Goal: Task Accomplishment & Management: Complete application form

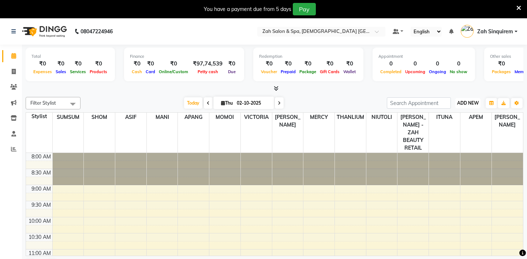
click at [467, 103] on span "ADD NEW" at bounding box center [468, 102] width 22 height 5
click at [442, 126] on link "Add Invoice" at bounding box center [451, 127] width 58 height 10
select select "service"
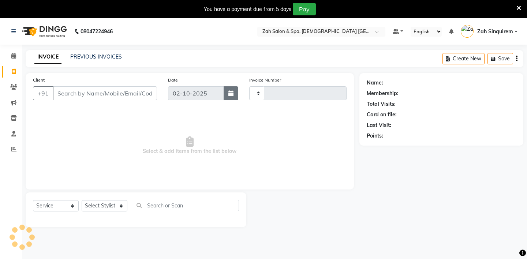
type input "1060"
select select "5613"
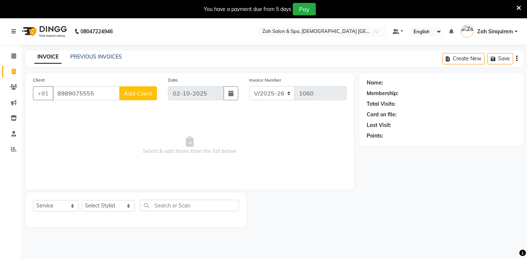
type input "8989075555"
click at [138, 94] on span "Add Client" at bounding box center [138, 93] width 29 height 7
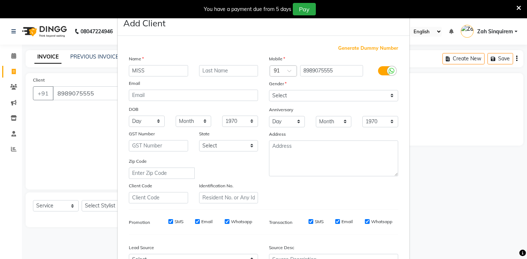
type input "MISS"
click at [209, 70] on input "text" at bounding box center [228, 70] width 59 height 11
type input "SWEETY"
click at [279, 98] on select "Select [DEMOGRAPHIC_DATA] [DEMOGRAPHIC_DATA] Other Prefer Not To Say" at bounding box center [333, 95] width 129 height 11
select select "[DEMOGRAPHIC_DATA]"
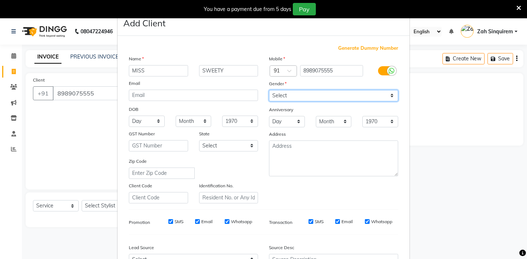
scroll to position [78, 0]
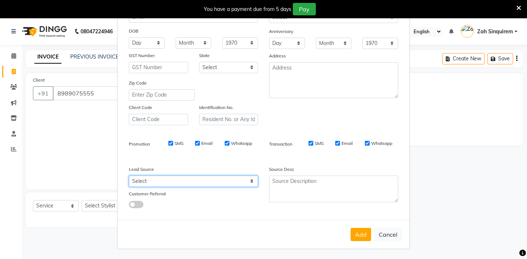
click at [134, 185] on select "Select Walk-in Referral Internet Friend Word of Mouth Advertisement Facebook Ju…" at bounding box center [193, 181] width 129 height 11
select select "36148"
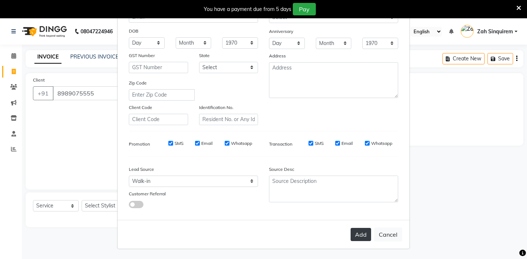
click at [363, 230] on button "Add" at bounding box center [361, 234] width 21 height 13
type input "89******55"
select select
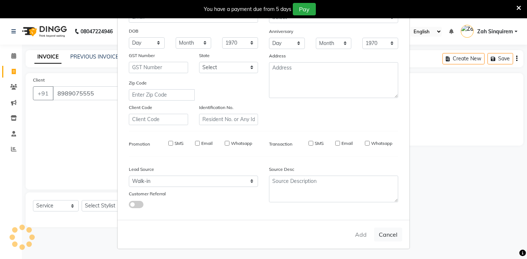
select select
checkbox input "false"
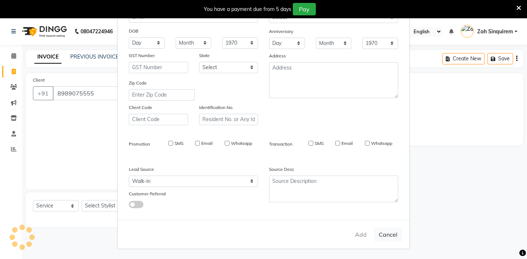
checkbox input "false"
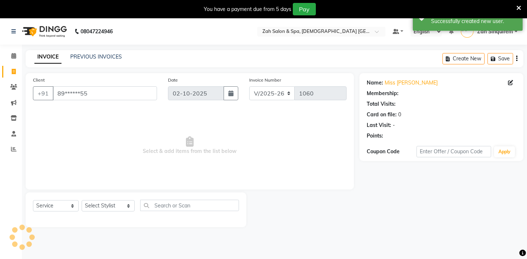
scroll to position [18, 0]
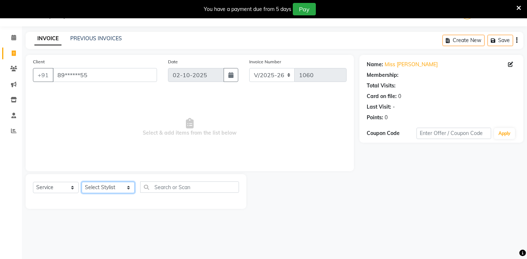
click at [108, 189] on select "Select Stylist [PERSON_NAME] - ZAH BEAUTY RETAIL APANG APEM ASIF ITUNA MANI MER…" at bounding box center [108, 187] width 53 height 11
select select "38270"
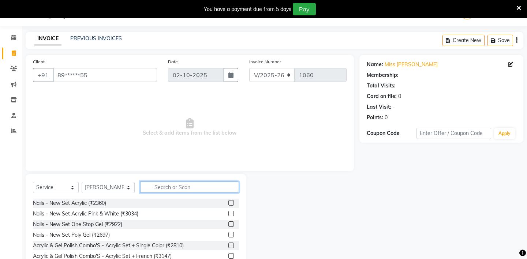
click at [148, 187] on input "text" at bounding box center [189, 187] width 99 height 11
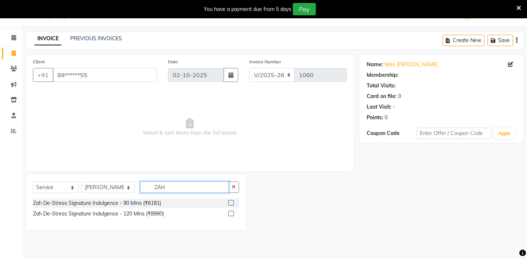
type input "ZAH"
click at [231, 212] on label at bounding box center [230, 213] width 5 height 5
click at [231, 212] on input "checkbox" at bounding box center [230, 214] width 5 height 5
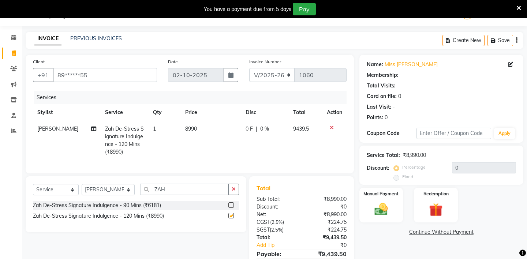
checkbox input "false"
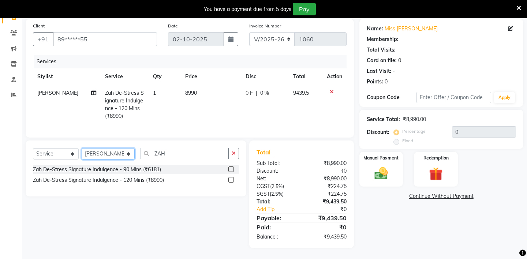
click at [115, 153] on select "Select Stylist [PERSON_NAME] - ZAH BEAUTY RETAIL APANG APEM ASIF ITUNA MANI MER…" at bounding box center [108, 153] width 53 height 11
click at [109, 156] on select "Select Stylist [PERSON_NAME] - ZAH BEAUTY RETAIL APANG APEM ASIF ITUNA MANI MER…" at bounding box center [108, 153] width 53 height 11
select select "38271"
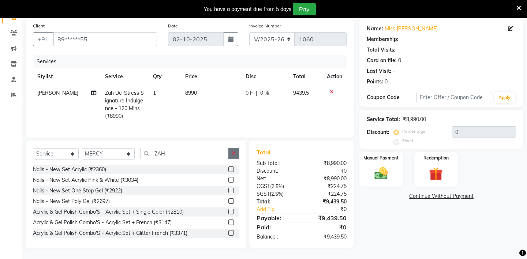
click at [234, 151] on icon "button" at bounding box center [234, 153] width 4 height 5
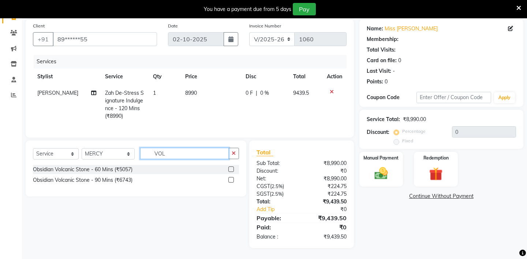
type input "VOL"
click at [230, 179] on label at bounding box center [230, 179] width 5 height 5
click at [230, 179] on input "checkbox" at bounding box center [230, 180] width 5 height 5
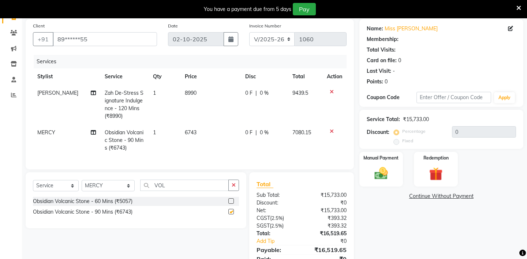
checkbox input "false"
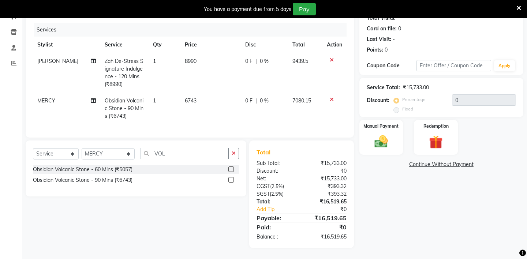
scroll to position [0, 0]
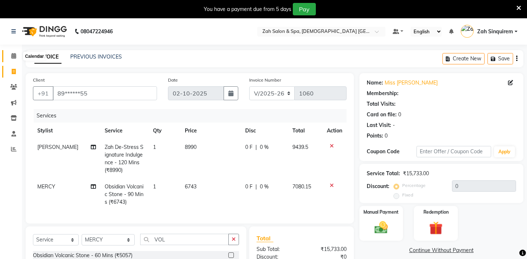
click at [17, 57] on span at bounding box center [13, 56] width 13 height 8
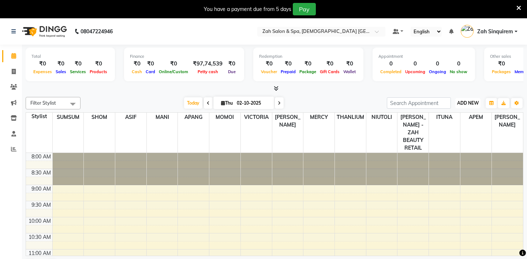
click at [463, 101] on span "ADD NEW" at bounding box center [468, 102] width 22 height 5
click at [442, 126] on link "Add Invoice" at bounding box center [451, 127] width 58 height 10
select select "5613"
select select "service"
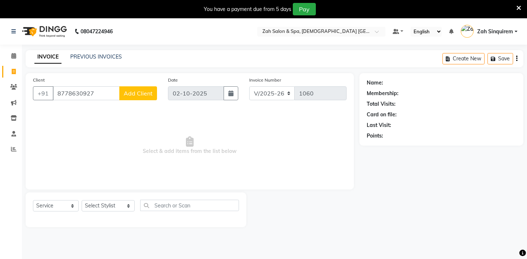
type input "8778630927"
click at [141, 91] on span "Add Client" at bounding box center [138, 93] width 29 height 7
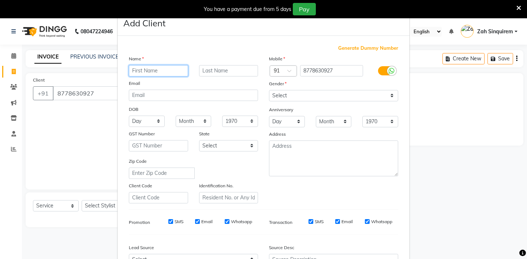
paste input "SUNANDHA"
type input "SUNANDHA"
click at [213, 70] on input "text" at bounding box center [228, 70] width 59 height 11
type input "."
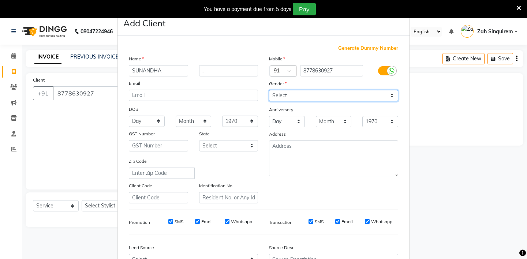
click at [278, 97] on select "Select [DEMOGRAPHIC_DATA] [DEMOGRAPHIC_DATA] Other Prefer Not To Say" at bounding box center [333, 95] width 129 height 11
select select "[DEMOGRAPHIC_DATA]"
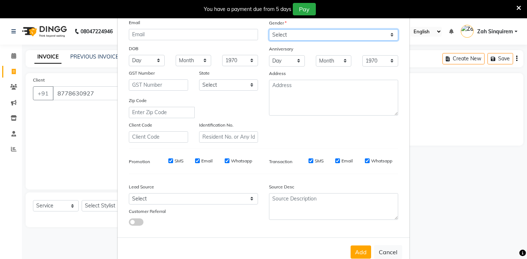
scroll to position [78, 0]
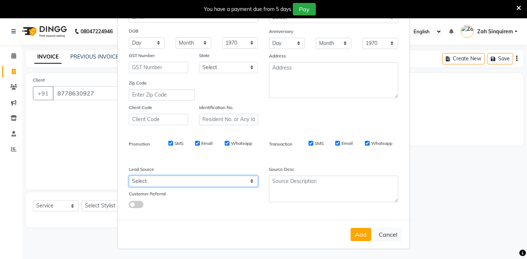
click at [185, 186] on select "Select Walk-in Referral Internet Friend Word of Mouth Advertisement Facebook Ju…" at bounding box center [193, 181] width 129 height 11
select select "36148"
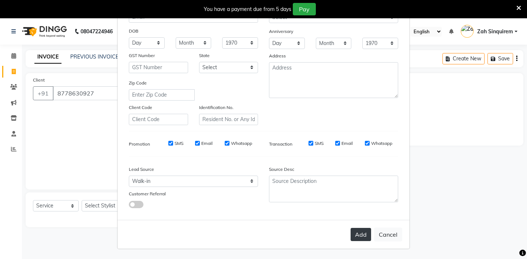
click at [361, 234] on button "Add" at bounding box center [361, 234] width 21 height 13
type input "87******27"
select select
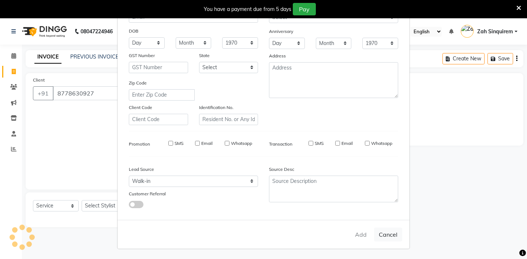
select select
checkbox input "false"
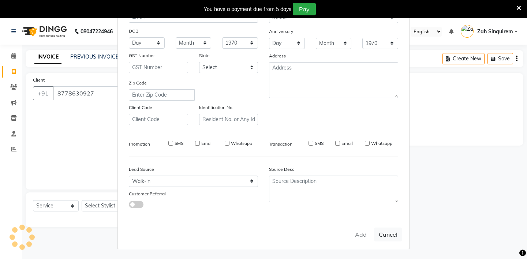
checkbox input "false"
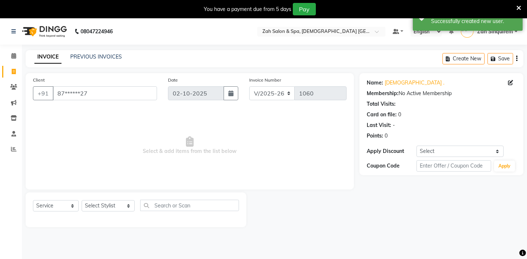
scroll to position [18, 0]
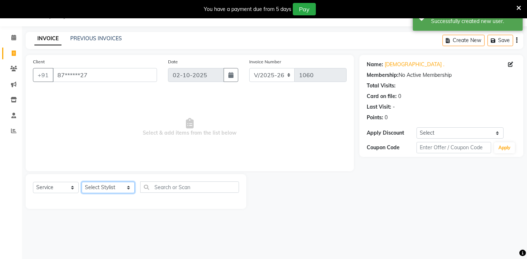
click at [109, 185] on select "Select Stylist [PERSON_NAME] - ZAH BEAUTY RETAIL APANG APEM ASIF ITUNA MANI MER…" at bounding box center [108, 187] width 53 height 11
select select "38269"
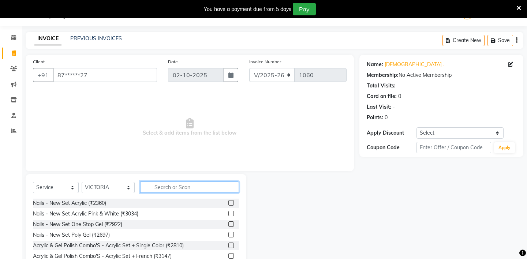
click at [147, 189] on input "text" at bounding box center [189, 187] width 99 height 11
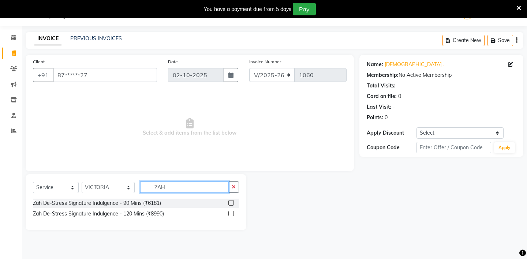
type input "ZAH"
click at [230, 202] on label at bounding box center [230, 202] width 5 height 5
click at [230, 202] on input "checkbox" at bounding box center [230, 203] width 5 height 5
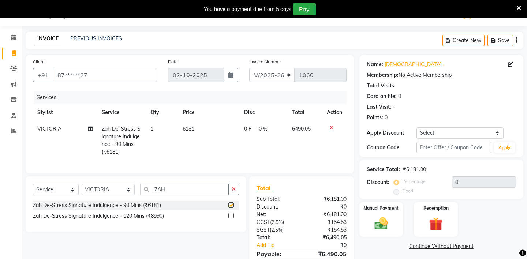
checkbox input "false"
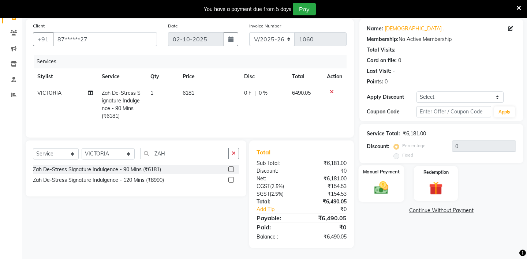
click at [387, 180] on img at bounding box center [381, 188] width 23 height 16
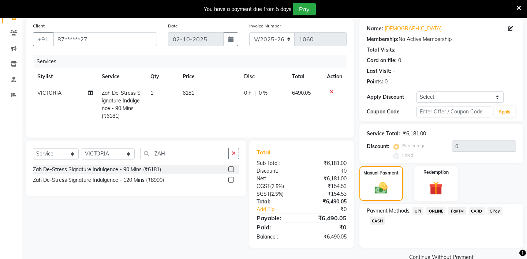
click at [479, 207] on span "CARD" at bounding box center [477, 211] width 16 height 8
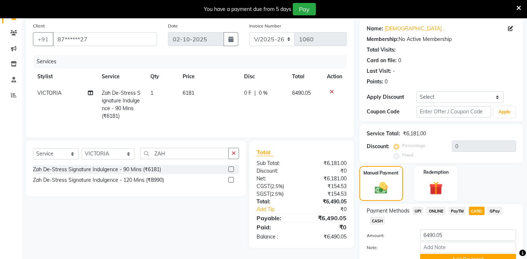
scroll to position [81, 0]
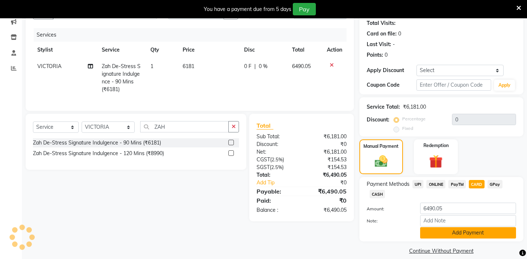
click at [438, 227] on button "Add Payment" at bounding box center [468, 232] width 96 height 11
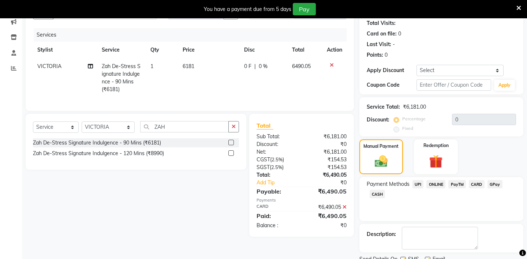
scroll to position [102, 0]
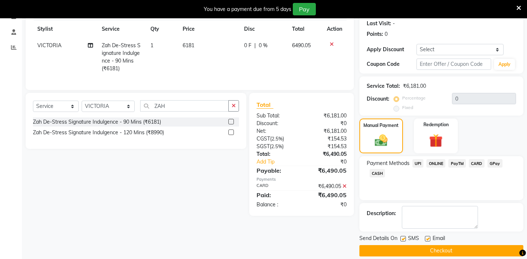
click at [405, 245] on button "Checkout" at bounding box center [442, 250] width 164 height 11
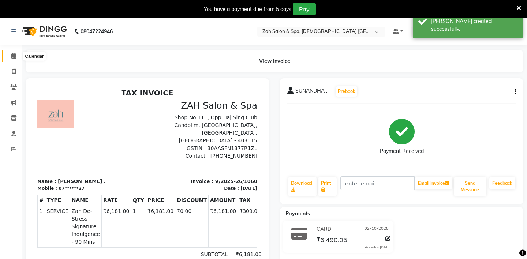
click at [14, 56] on icon at bounding box center [13, 55] width 5 height 5
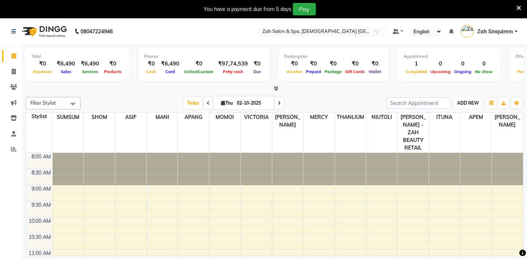
click at [468, 105] on span "ADD NEW" at bounding box center [468, 102] width 22 height 5
click at [443, 124] on link "Add Invoice" at bounding box center [451, 127] width 58 height 10
select select "service"
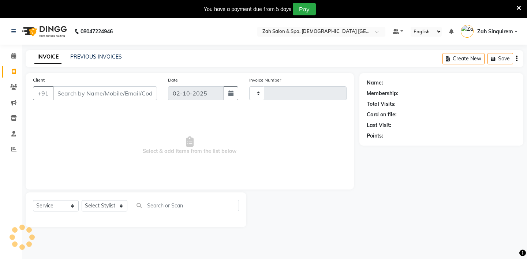
type input "1061"
select select "5613"
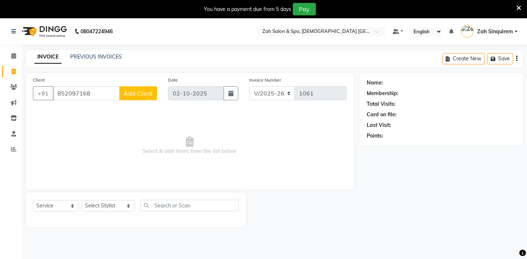
type input "852097168"
click at [139, 94] on span "Add Client" at bounding box center [138, 93] width 29 height 7
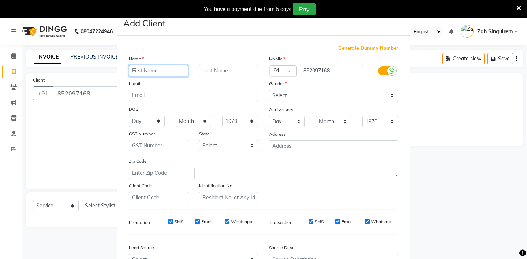
paste input "[PERSON_NAME]"
type input "[PERSON_NAME]"
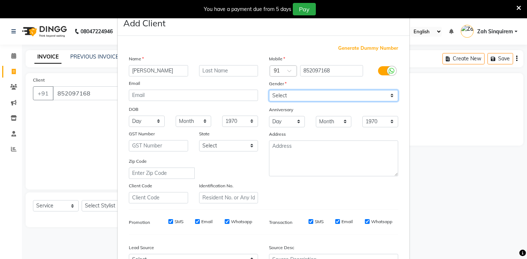
click at [274, 94] on select "Select [DEMOGRAPHIC_DATA] [DEMOGRAPHIC_DATA] Other Prefer Not To Say" at bounding box center [333, 95] width 129 height 11
select select "[DEMOGRAPHIC_DATA]"
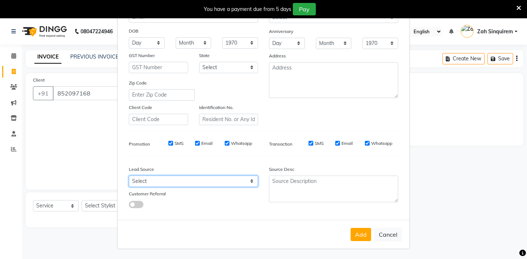
click at [180, 182] on select "Select Walk-in Referral Internet Friend Word of Mouth Advertisement Facebook Ju…" at bounding box center [193, 181] width 129 height 11
select select "36148"
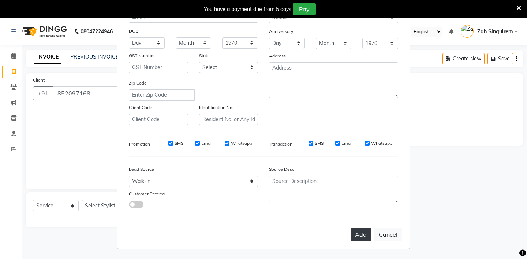
click at [362, 235] on button "Add" at bounding box center [361, 234] width 21 height 13
type input "85*****68"
select select
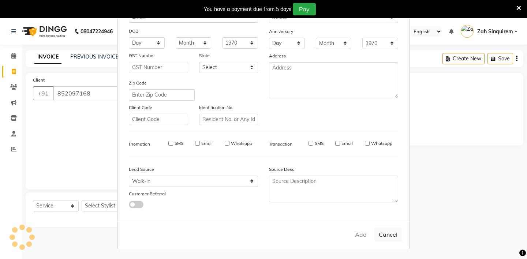
select select
checkbox input "false"
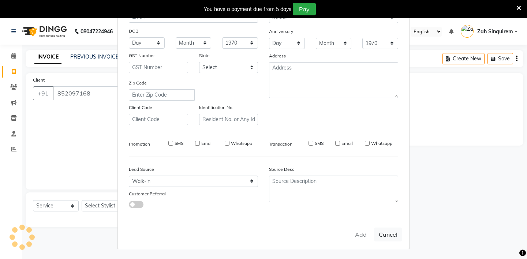
checkbox input "false"
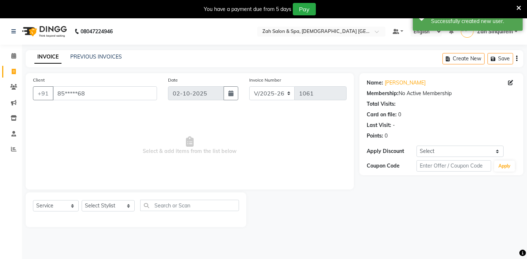
scroll to position [18, 0]
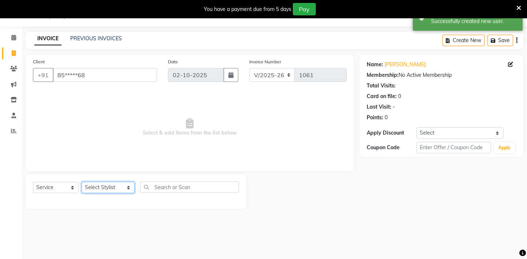
click at [117, 186] on select "Select Stylist [PERSON_NAME] - ZAH BEAUTY RETAIL APANG APEM ASIF ITUNA MANI MER…" at bounding box center [108, 187] width 53 height 11
select select "46424"
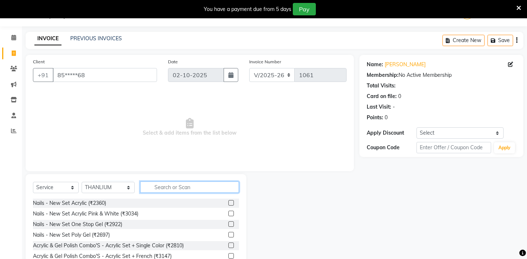
click at [154, 186] on input "text" at bounding box center [189, 187] width 99 height 11
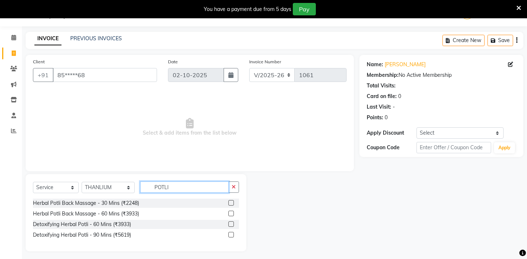
type input "POTLI"
click at [232, 202] on label at bounding box center [230, 202] width 5 height 5
click at [232, 202] on input "checkbox" at bounding box center [230, 203] width 5 height 5
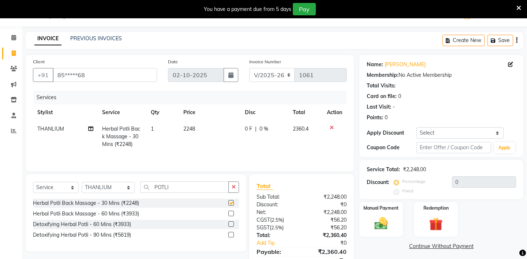
checkbox input "false"
click at [332, 126] on icon at bounding box center [332, 127] width 4 height 5
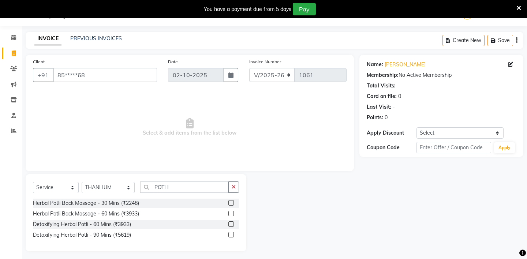
click at [229, 224] on label at bounding box center [230, 223] width 5 height 5
click at [229, 224] on input "checkbox" at bounding box center [230, 224] width 5 height 5
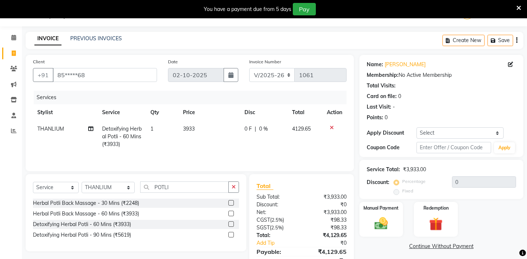
click at [233, 223] on label at bounding box center [230, 223] width 5 height 5
click at [233, 223] on input "checkbox" at bounding box center [230, 224] width 5 height 5
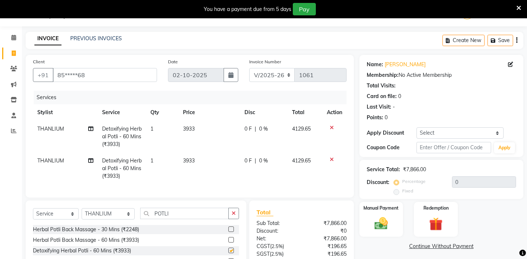
checkbox input "false"
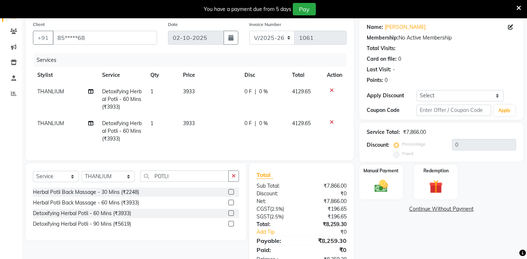
click at [56, 123] on span "THANLIUM" at bounding box center [50, 123] width 27 height 7
select select "46424"
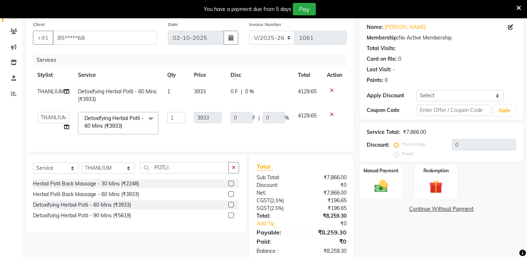
click at [56, 123] on td "[PERSON_NAME] - ZAH BEAUTY RETAIL APANG APEM ASIF ITUNA MANI MERCY MOMOI NIUTOL…" at bounding box center [53, 123] width 41 height 31
click at [52, 114] on select "[PERSON_NAME] - ZAH BEAUTY RETAIL APANG APEM ASIF ITUNA MANI MERCY MOMOI NIUTOL…" at bounding box center [53, 117] width 32 height 11
select select "38267"
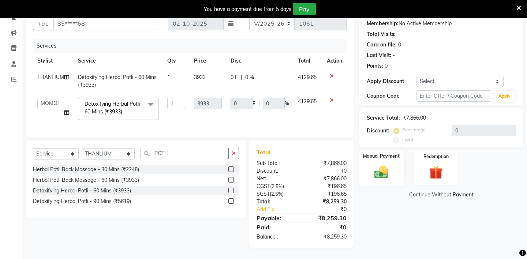
click at [386, 154] on div "Manual Payment" at bounding box center [380, 168] width 45 height 36
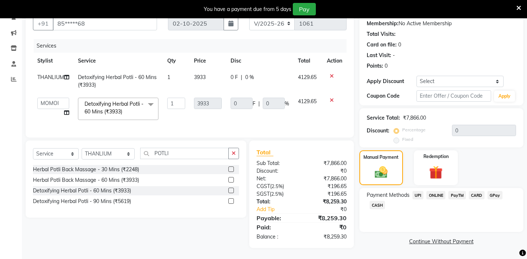
click at [474, 191] on span "CARD" at bounding box center [477, 195] width 16 height 8
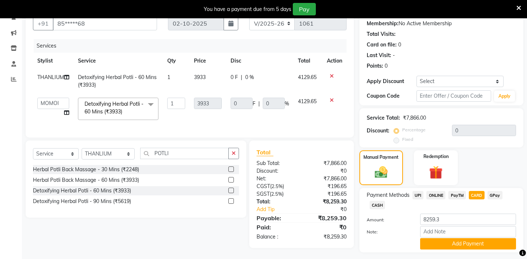
scroll to position [81, 0]
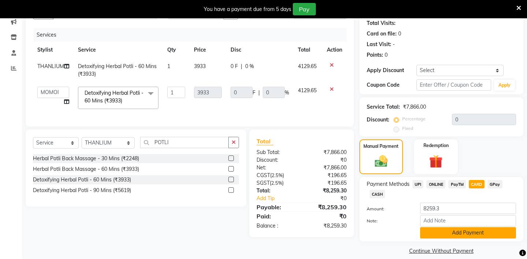
click at [426, 227] on button "Add Payment" at bounding box center [468, 232] width 96 height 11
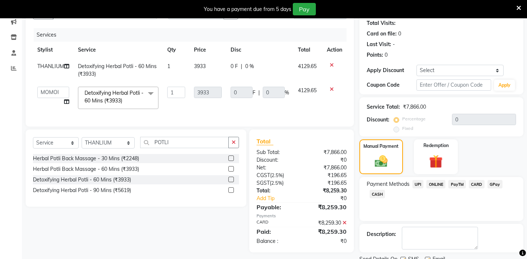
scroll to position [102, 0]
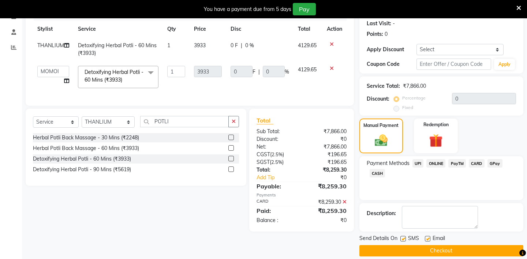
click at [405, 245] on button "Checkout" at bounding box center [442, 250] width 164 height 11
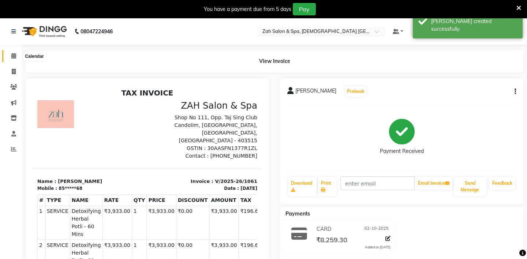
click at [12, 56] on icon at bounding box center [13, 55] width 5 height 5
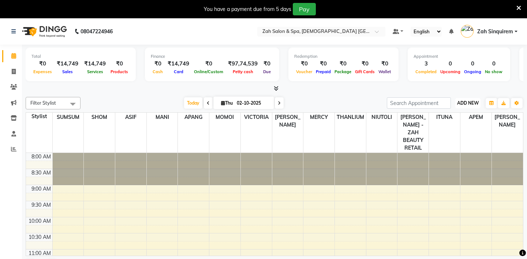
click at [465, 105] on span "ADD NEW" at bounding box center [468, 102] width 22 height 5
click at [439, 127] on link "Add Invoice" at bounding box center [451, 127] width 58 height 10
select select "5613"
select select "service"
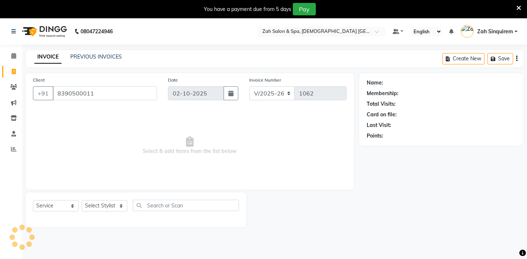
type input "8390500011"
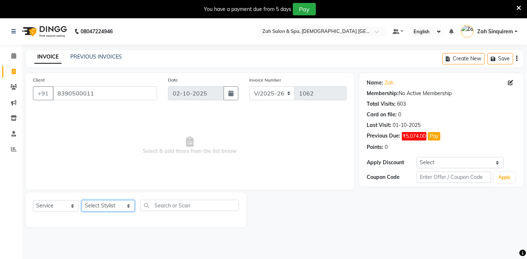
click at [110, 206] on select "Select Stylist [PERSON_NAME] - ZAH BEAUTY RETAIL APANG APEM ASIF ITUNA MANI MER…" at bounding box center [108, 205] width 53 height 11
select select "38259"
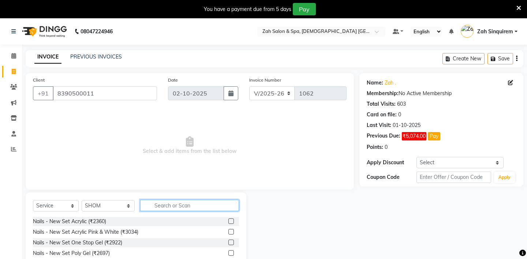
click at [165, 202] on input "text" at bounding box center [189, 205] width 99 height 11
type input "WASH"
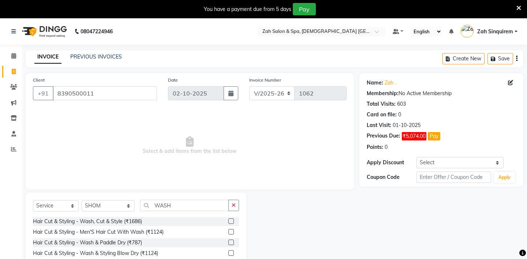
click at [231, 231] on label at bounding box center [230, 231] width 5 height 5
click at [231, 231] on input "checkbox" at bounding box center [230, 232] width 5 height 5
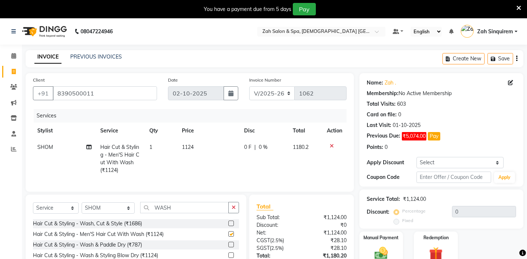
checkbox input "false"
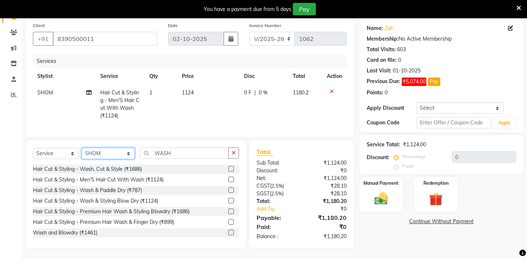
click at [109, 157] on select "Select Stylist [PERSON_NAME] - ZAH BEAUTY RETAIL APANG APEM ASIF ITUNA MANI MER…" at bounding box center [108, 153] width 53 height 11
select select "38262"
click at [267, 160] on div "Sub Total:" at bounding box center [276, 163] width 51 height 8
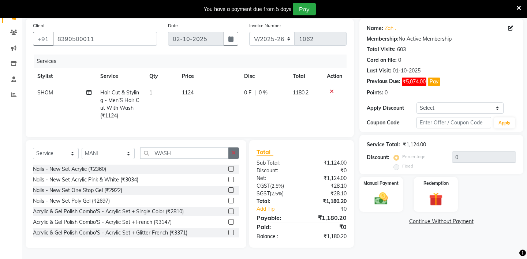
click at [231, 153] on button "button" at bounding box center [233, 153] width 11 height 11
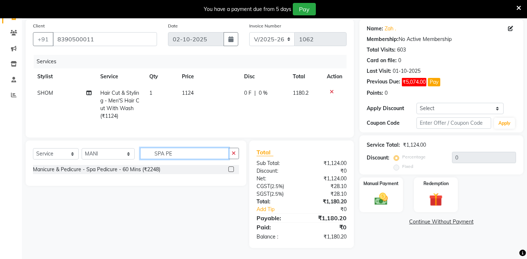
scroll to position [54, 0]
type input "SPA PED"
click at [230, 168] on label at bounding box center [230, 169] width 5 height 5
click at [230, 168] on input "checkbox" at bounding box center [230, 169] width 5 height 5
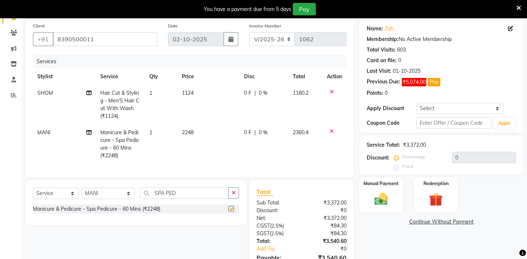
checkbox input "false"
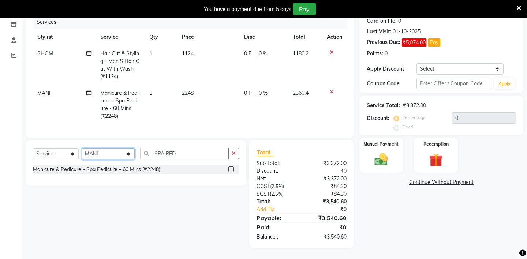
click at [98, 152] on select "Select Stylist [PERSON_NAME] - ZAH BEAUTY RETAIL APANG APEM ASIF ITUNA MANI MER…" at bounding box center [108, 153] width 53 height 11
select select "38267"
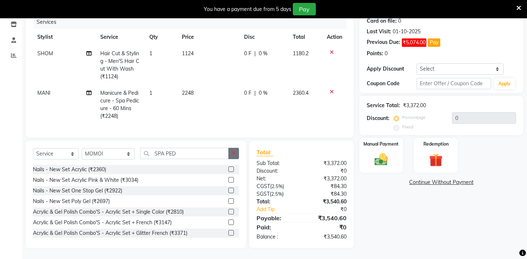
click at [234, 153] on icon "button" at bounding box center [234, 153] width 4 height 5
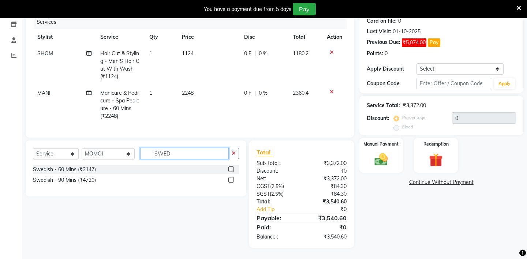
type input "SWED"
click at [231, 169] on label at bounding box center [230, 169] width 5 height 5
click at [231, 169] on input "checkbox" at bounding box center [230, 169] width 5 height 5
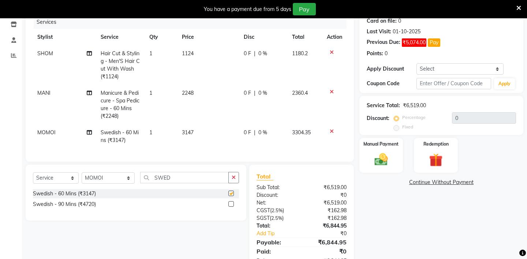
checkbox input "false"
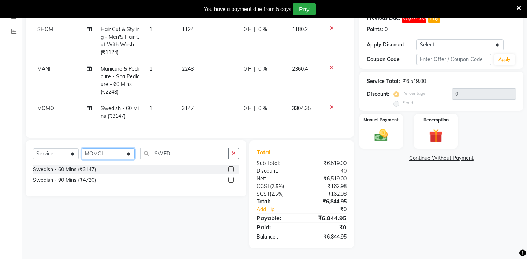
click at [115, 157] on select "Select Stylist [PERSON_NAME] - ZAH BEAUTY RETAIL APANG APEM ASIF ITUNA MANI MER…" at bounding box center [108, 153] width 53 height 11
select select "38259"
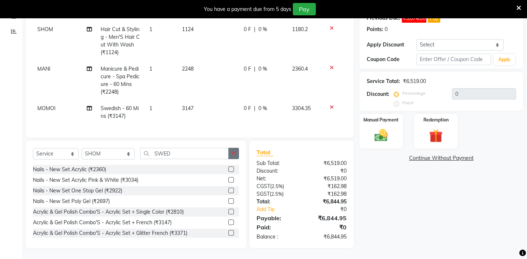
click at [231, 153] on button "button" at bounding box center [233, 153] width 11 height 11
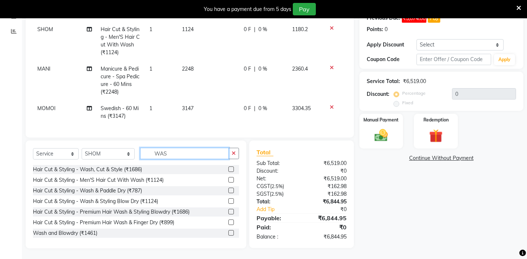
type input "WAS"
click at [232, 179] on label at bounding box center [230, 179] width 5 height 5
click at [232, 179] on input "checkbox" at bounding box center [230, 180] width 5 height 5
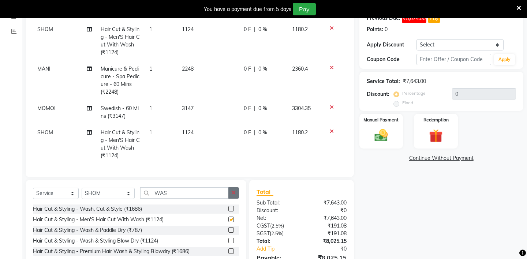
checkbox input "false"
click at [233, 194] on icon "button" at bounding box center [234, 192] width 4 height 5
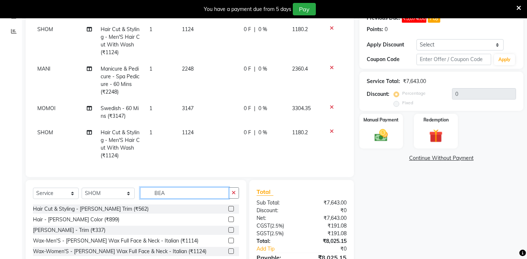
type input "BEA"
click at [230, 207] on label at bounding box center [230, 208] width 5 height 5
click at [230, 207] on input "checkbox" at bounding box center [230, 209] width 5 height 5
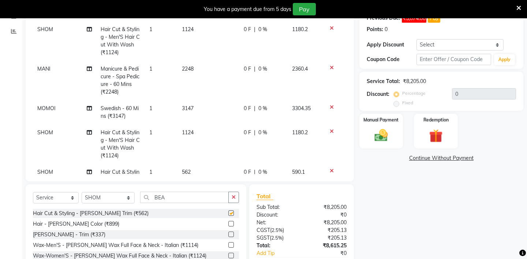
checkbox input "false"
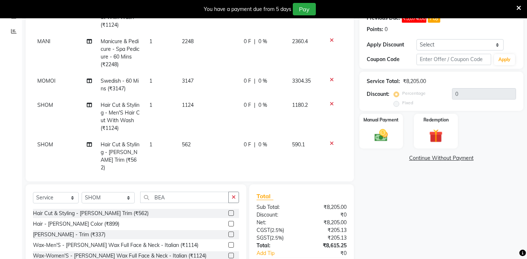
scroll to position [162, 0]
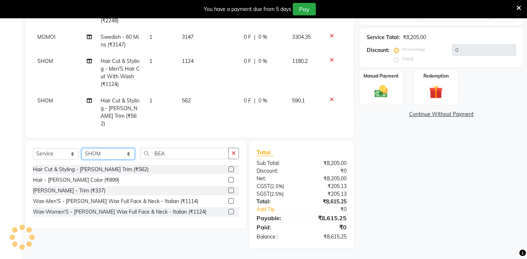
click at [108, 156] on select "Select Stylist [PERSON_NAME] - ZAH BEAUTY RETAIL APANG APEM ASIF ITUNA MANI MER…" at bounding box center [108, 153] width 53 height 11
select select "38260"
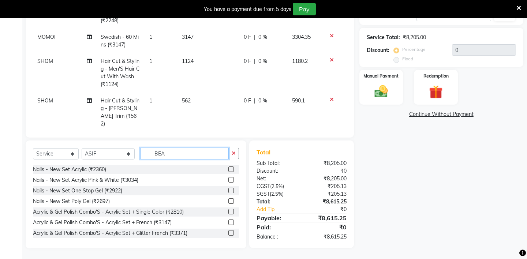
click at [160, 153] on input "BEA" at bounding box center [184, 153] width 89 height 11
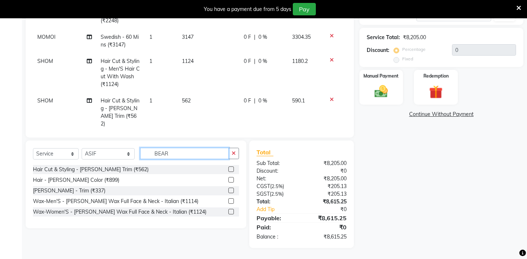
type input "BEAR"
click at [233, 167] on label at bounding box center [230, 169] width 5 height 5
click at [233, 167] on input "checkbox" at bounding box center [230, 169] width 5 height 5
checkbox input "false"
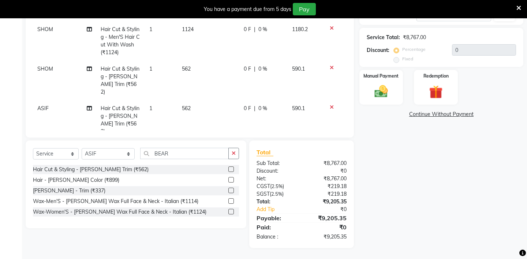
click at [357, 75] on div "Manual Payment Redemption" at bounding box center [441, 87] width 175 height 35
click at [388, 90] on img at bounding box center [381, 91] width 23 height 16
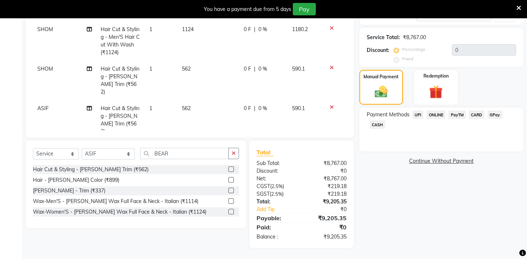
click at [474, 111] on span "CARD" at bounding box center [477, 115] width 16 height 8
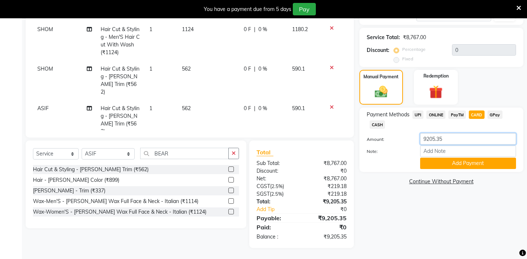
click at [444, 133] on input "9205.35" at bounding box center [468, 138] width 96 height 11
type input "9"
type input "1770"
click at [437, 158] on button "Add Payment" at bounding box center [468, 163] width 96 height 11
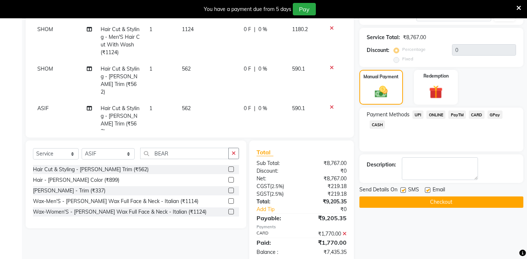
click at [418, 111] on span "UPI" at bounding box center [418, 115] width 11 height 8
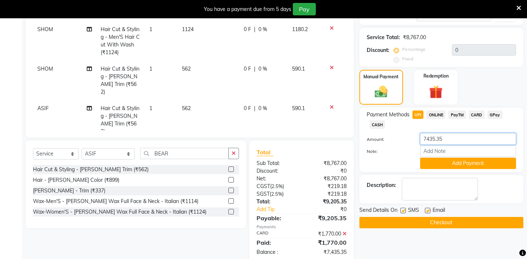
click at [444, 133] on input "7435.35" at bounding box center [468, 138] width 96 height 11
type input "6254"
click at [427, 158] on button "Add Payment" at bounding box center [468, 163] width 96 height 11
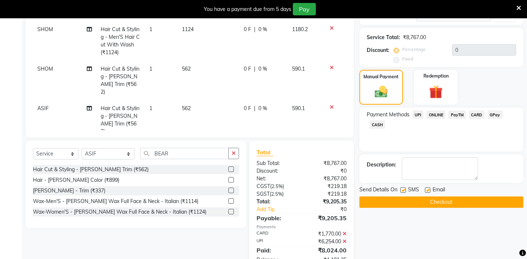
click at [377, 120] on span "CASH" at bounding box center [378, 124] width 16 height 8
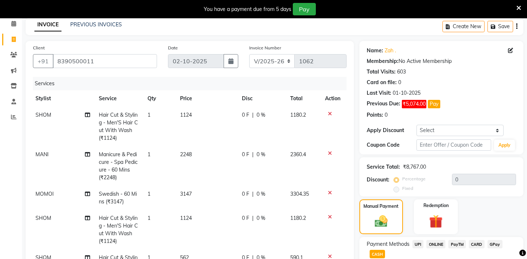
scroll to position [22, 0]
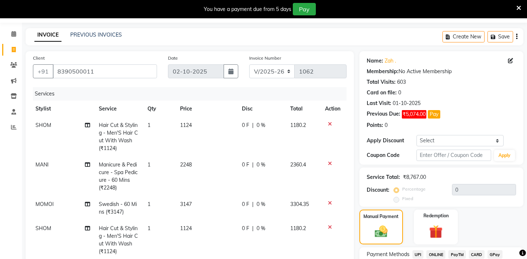
click at [329, 122] on icon at bounding box center [330, 124] width 4 height 5
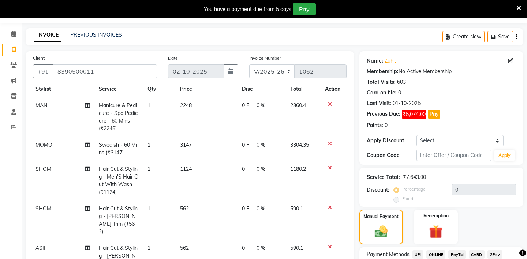
scroll to position [185, 0]
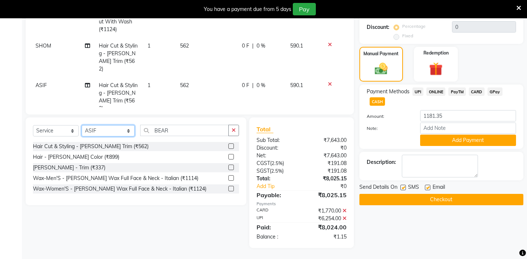
click at [103, 131] on select "Select Stylist [PERSON_NAME] - ZAH BEAUTY RETAIL APANG APEM ASIF ITUNA MANI MER…" at bounding box center [108, 130] width 53 height 11
click at [235, 129] on icon "button" at bounding box center [234, 130] width 4 height 5
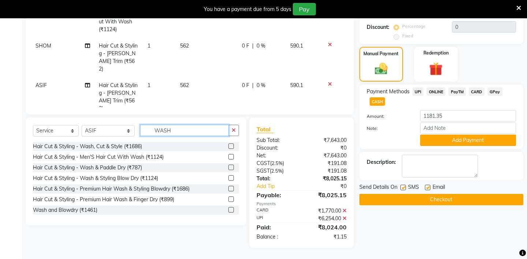
type input "WASH"
click at [231, 147] on label at bounding box center [230, 146] width 5 height 5
click at [231, 147] on input "checkbox" at bounding box center [230, 146] width 5 height 5
checkbox input "false"
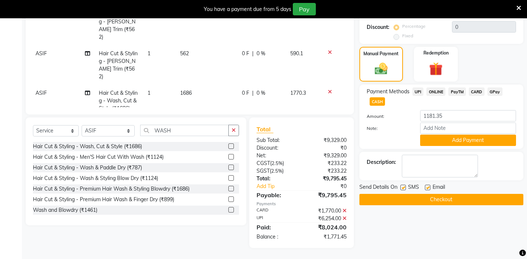
click at [375, 97] on span "CASH" at bounding box center [378, 101] width 16 height 8
type input "1771.45"
click at [429, 135] on button "Add Payment" at bounding box center [468, 140] width 96 height 11
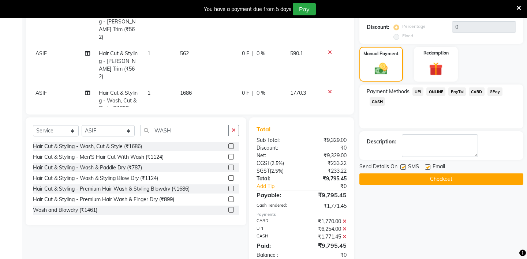
scroll to position [203, 0]
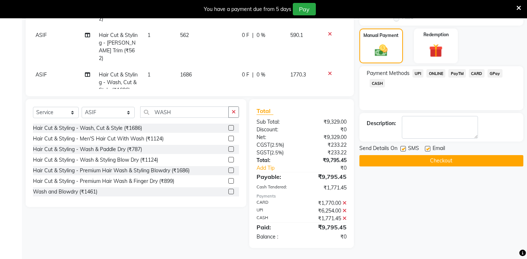
click at [405, 155] on button "Checkout" at bounding box center [442, 160] width 164 height 11
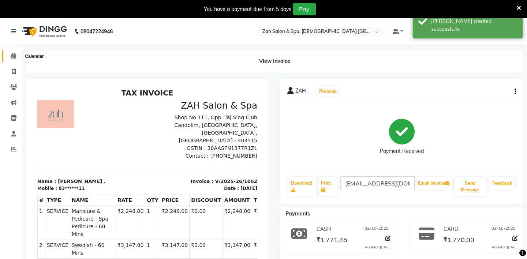
click at [11, 55] on span at bounding box center [13, 56] width 13 height 8
